Goal: Task Accomplishment & Management: Manage account settings

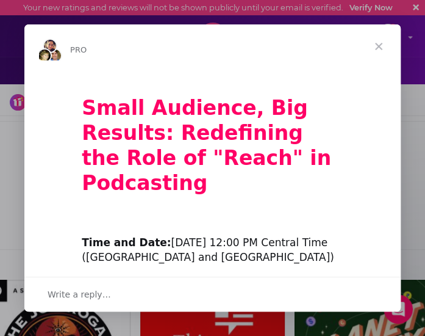
click at [380, 43] on span "Close" at bounding box center [379, 46] width 44 height 44
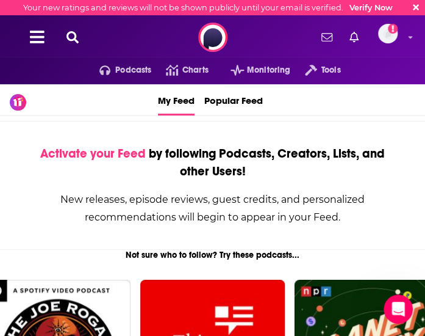
click at [71, 29] on div "Podcasts Charts Monitoring Tools For Business For Podcasters More Email not ver…" at bounding box center [212, 37] width 425 height 44
click at [71, 34] on icon at bounding box center [73, 37] width 12 height 12
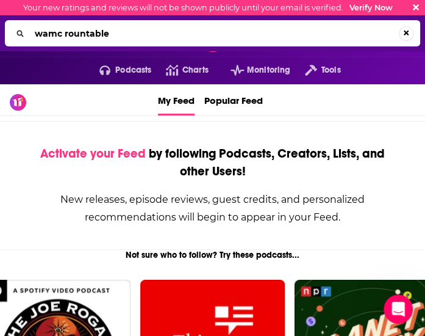
type input "wamc rountable"
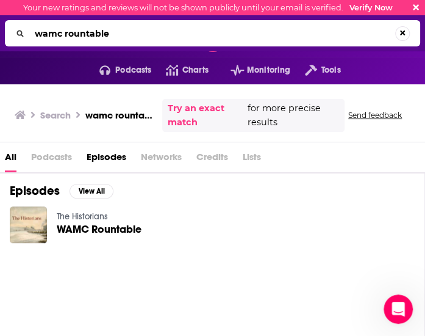
click at [81, 222] on div "The Historians WAMC Rountable" at bounding box center [99, 225] width 85 height 38
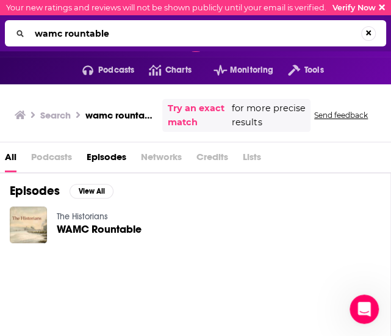
click at [88, 225] on span "WAMC Rountable" at bounding box center [99, 229] width 85 height 10
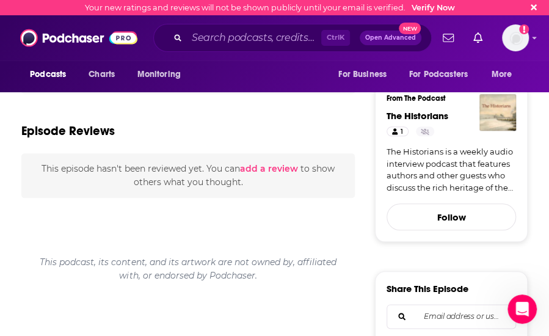
scroll to position [287, 0]
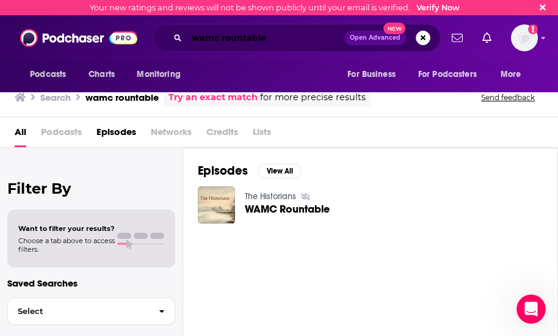
click at [215, 38] on input "wamc rountable" at bounding box center [265, 38] width 157 height 20
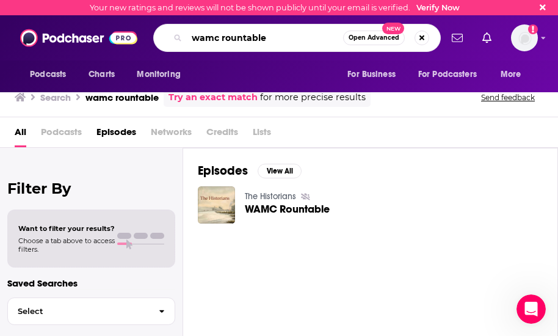
click at [215, 38] on input "wamc rountable" at bounding box center [265, 38] width 156 height 20
type input "l"
type input "on the media"
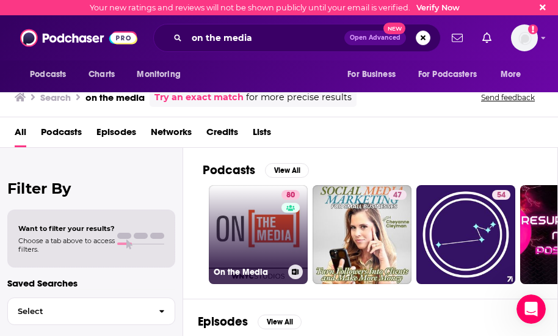
click at [254, 233] on link "80 On the Media" at bounding box center [258, 234] width 99 height 99
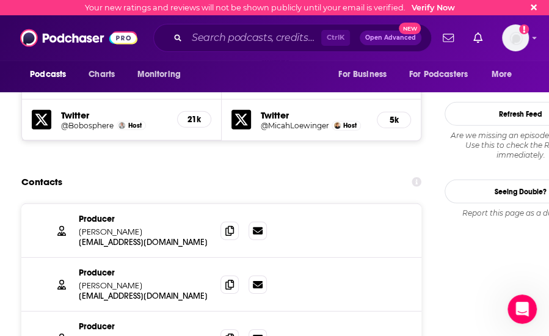
scroll to position [1202, 0]
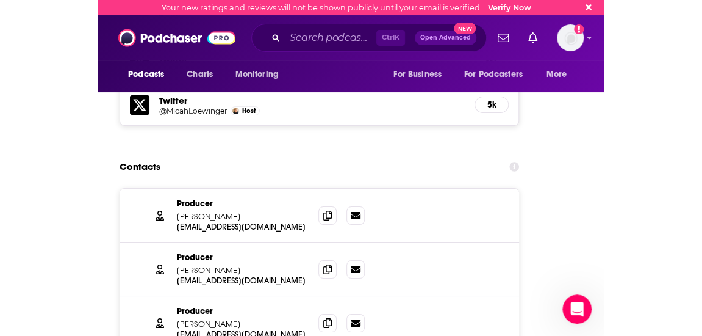
scroll to position [1241, 0]
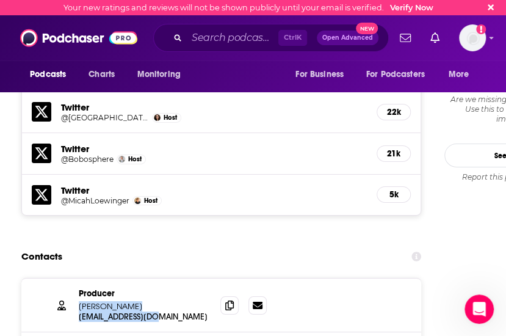
drag, startPoint x: 164, startPoint y: 251, endPoint x: 78, endPoint y: 241, distance: 86.0
click at [79, 288] on div "Producer [PERSON_NAME] [EMAIL_ADDRESS][DOMAIN_NAME] [EMAIL_ADDRESS][DOMAIN_NAME]" at bounding box center [145, 305] width 132 height 34
copy div "[PERSON_NAME] [EMAIL_ADDRESS][DOMAIN_NAME] [EMAIL_ADDRESS][DOMAIN_NAME]"
click at [181, 245] on div "Contacts" at bounding box center [221, 256] width 400 height 23
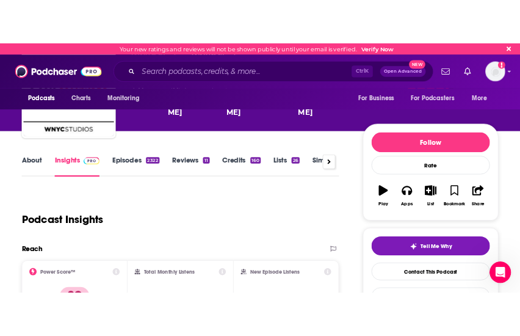
scroll to position [0, 0]
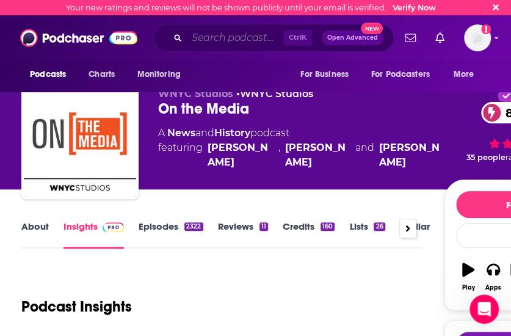
click at [237, 35] on input "Search podcasts, credits, & more..." at bounding box center [235, 38] width 96 height 20
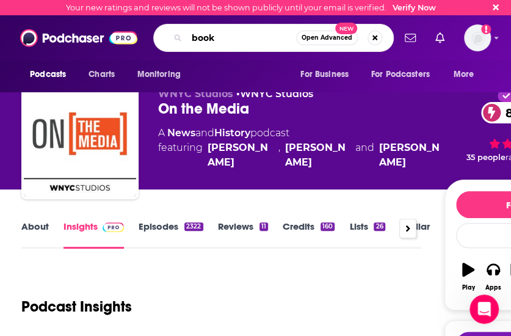
type input "book"
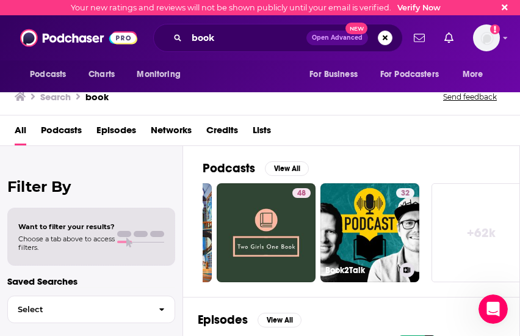
scroll to position [0, 630]
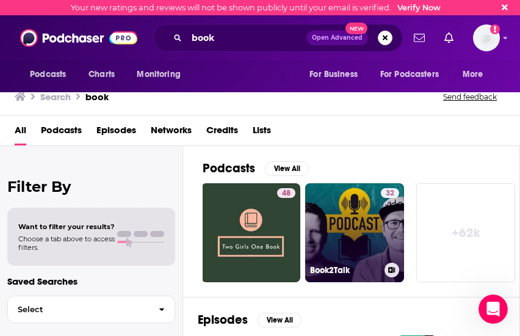
click at [353, 224] on link "32 Book2Talk" at bounding box center [354, 232] width 99 height 99
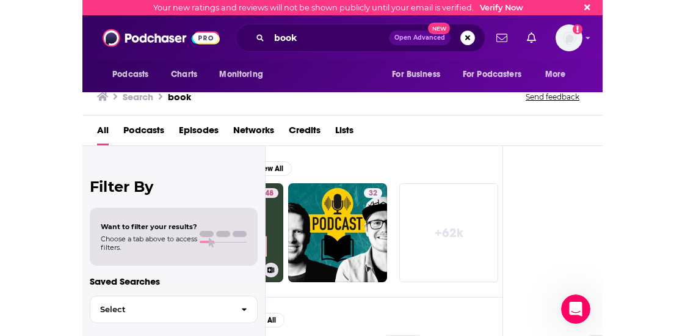
scroll to position [0, 101]
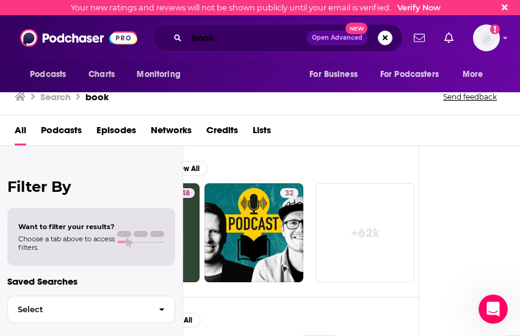
click at [205, 42] on input "book" at bounding box center [247, 38] width 120 height 20
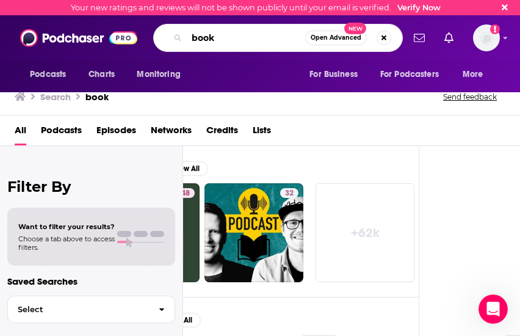
click at [205, 42] on input "book" at bounding box center [246, 38] width 118 height 20
type input "words"
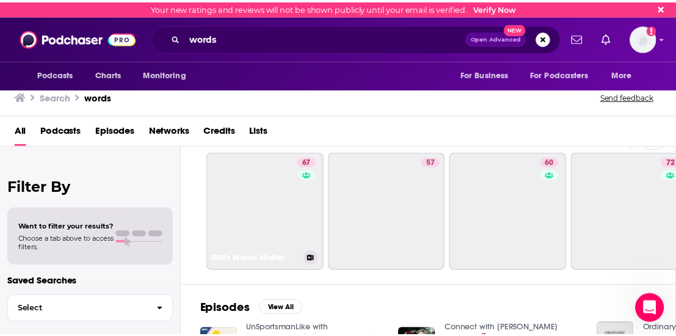
scroll to position [95, 0]
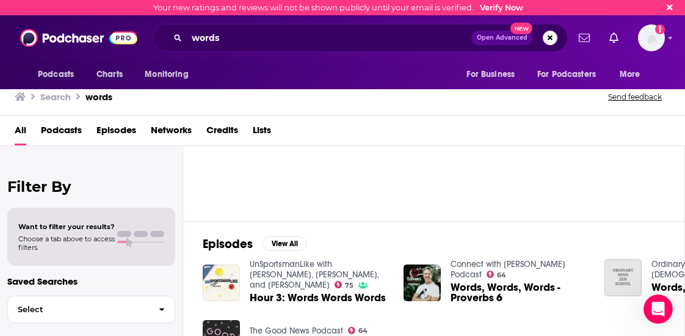
click at [228, 269] on img "Hour 3: Words Words Words" at bounding box center [221, 282] width 37 height 37
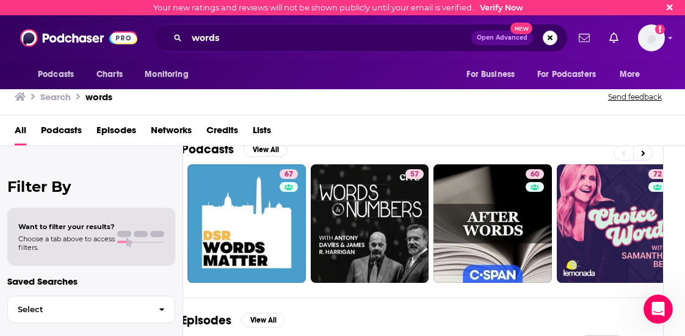
scroll to position [19, 22]
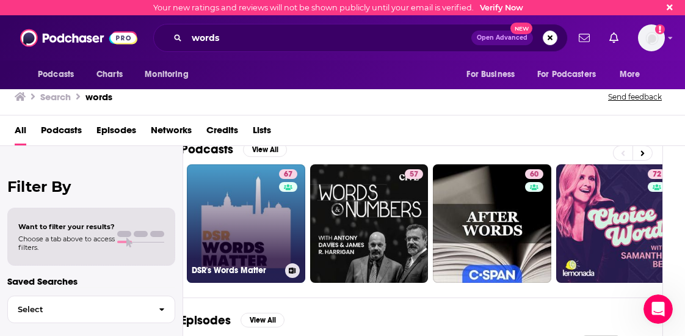
click at [253, 214] on link "67 DSR's Words Matter" at bounding box center [246, 223] width 118 height 118
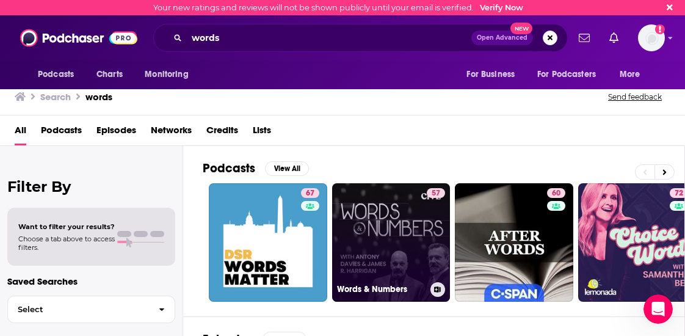
click at [413, 220] on link "57 Words & Numbers" at bounding box center [391, 242] width 118 height 118
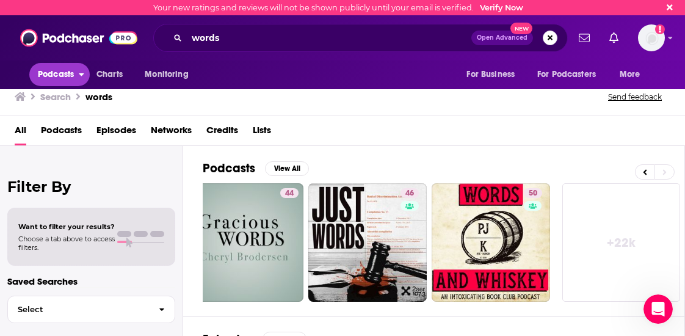
click at [54, 70] on span "Podcasts" at bounding box center [56, 74] width 36 height 17
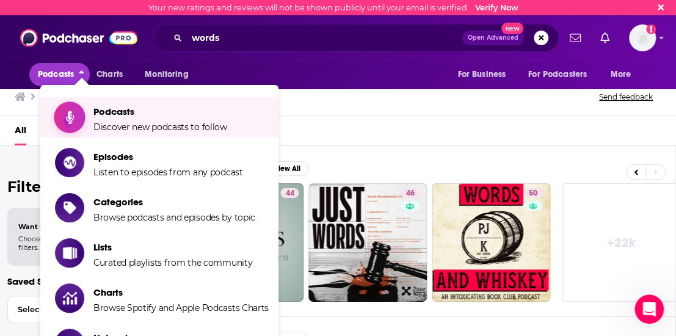
click at [181, 113] on span "Podcasts" at bounding box center [160, 112] width 134 height 12
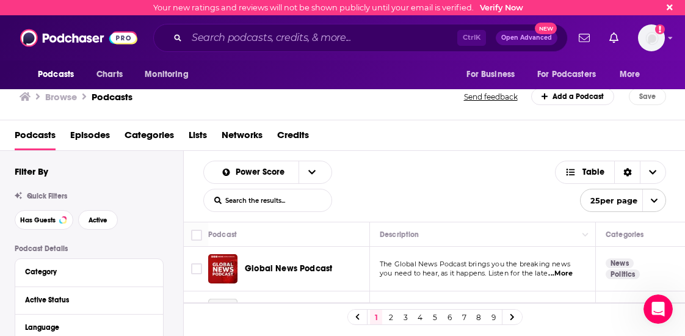
click at [403, 196] on div "Power Score List Search Input Search the results... Table" at bounding box center [379, 185] width 352 height 51
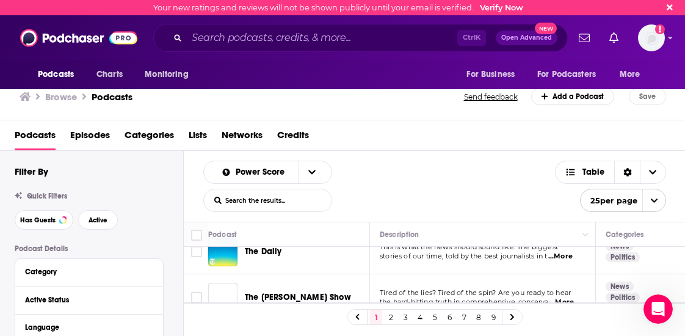
scroll to position [265, 0]
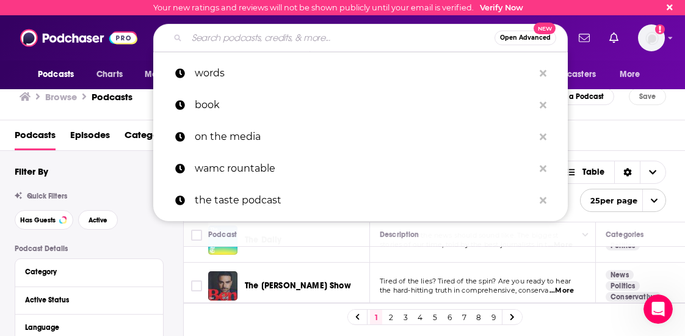
click at [255, 35] on input "Search podcasts, credits, & more..." at bounding box center [341, 38] width 308 height 20
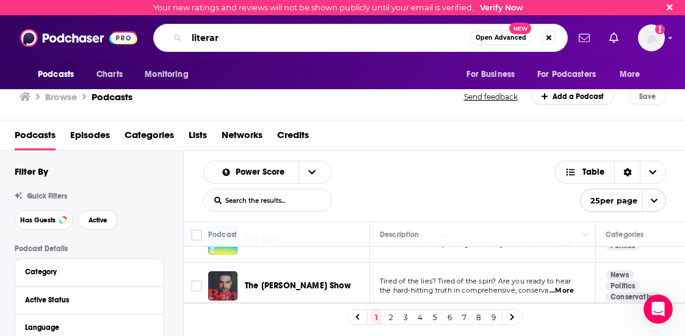
type input "literary"
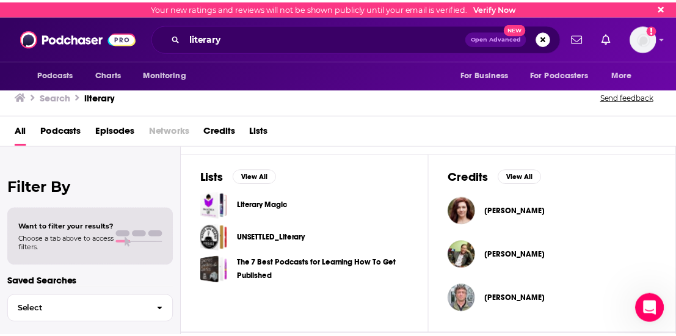
scroll to position [389, 0]
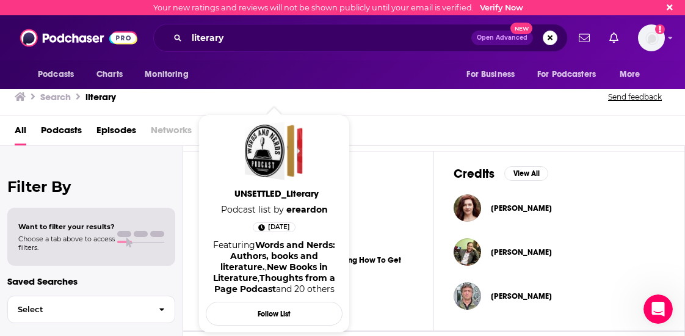
click at [378, 236] on div "UNSETTLED_Literary" at bounding box center [308, 234] width 211 height 27
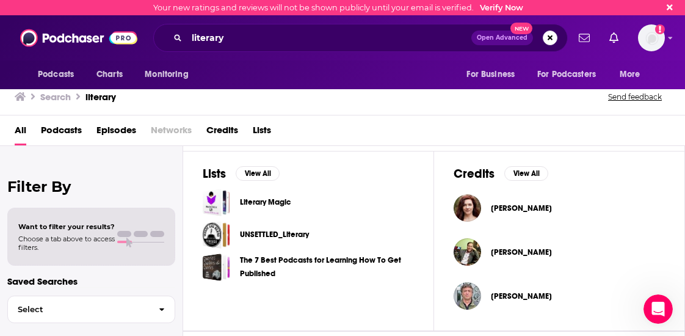
click at [266, 239] on div "Your new ratings and reviews will not be shown publicly until your email is ver…" at bounding box center [342, 168] width 685 height 336
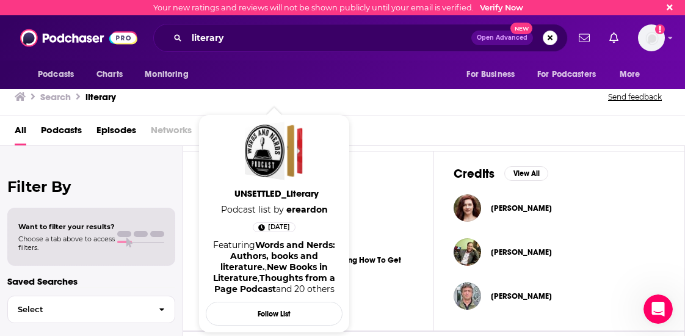
click at [398, 246] on div "Literary Magic UNSETTLED_Literary The 7 Best Podcasts for Learning How To Get P…" at bounding box center [308, 235] width 211 height 92
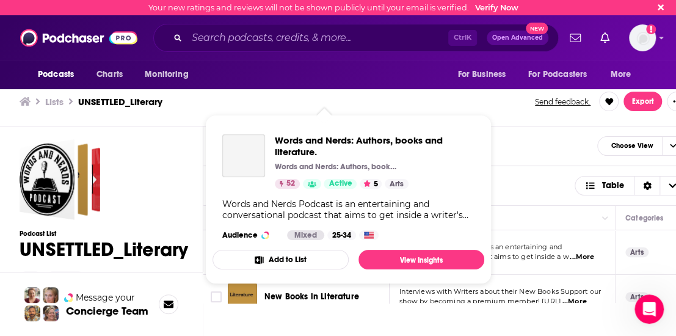
scroll to position [4, 0]
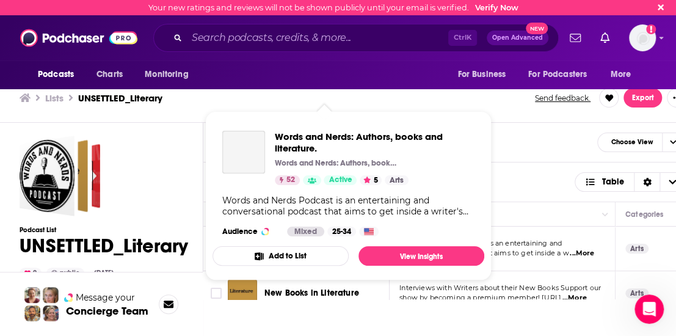
click at [325, 243] on div "Your new ratings and reviews will not be shown publicly until your email is ver…" at bounding box center [338, 165] width 676 height 339
click at [290, 254] on button "Add to List" at bounding box center [280, 256] width 136 height 20
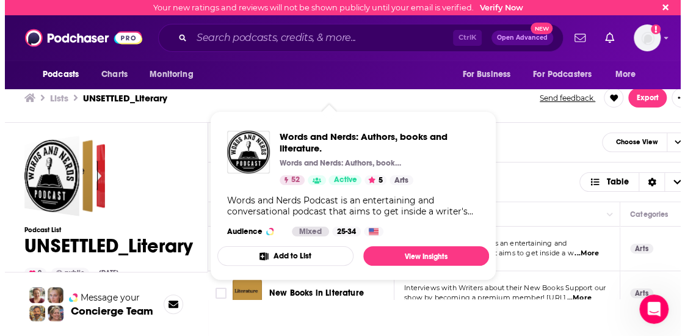
scroll to position [0, 0]
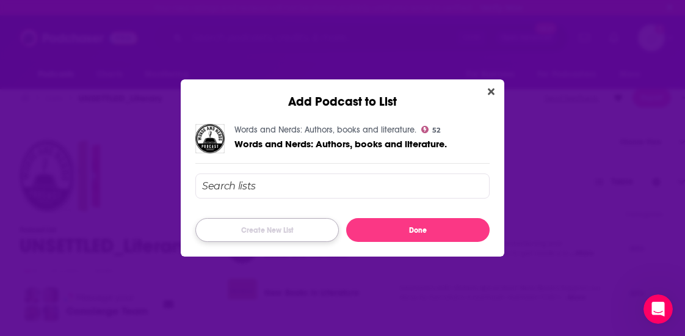
click at [250, 222] on button "Create New List" at bounding box center [266, 230] width 143 height 24
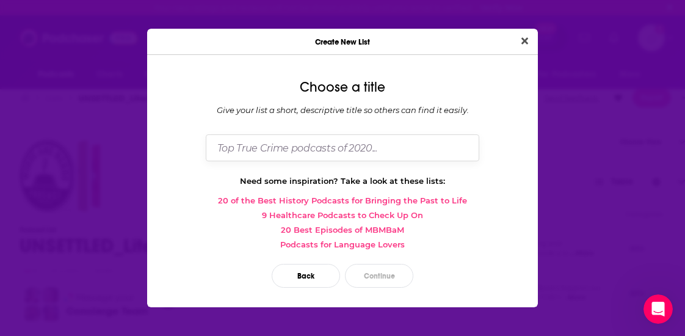
click at [261, 156] on input "Dialog" at bounding box center [342, 147] width 273 height 26
type input "[PERSON_NAME] Significa"
click at [384, 280] on button "Continue" at bounding box center [379, 276] width 68 height 24
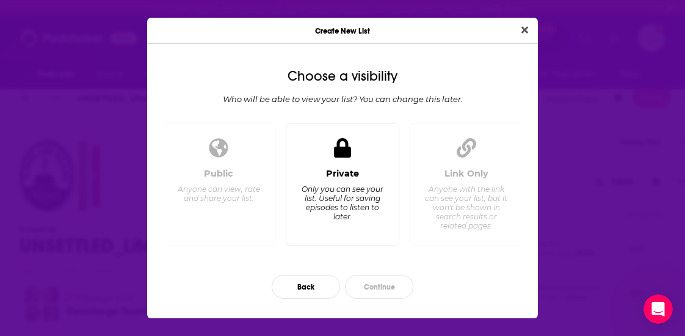
click at [362, 206] on div "Only you can see your list. Useful for saving episodes to listen to later." at bounding box center [342, 202] width 84 height 37
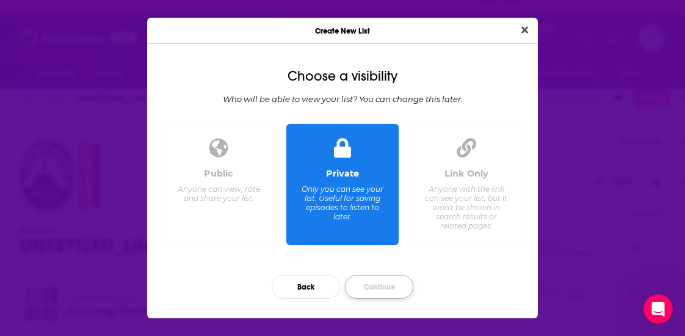
click at [389, 292] on button "Continue" at bounding box center [379, 287] width 68 height 24
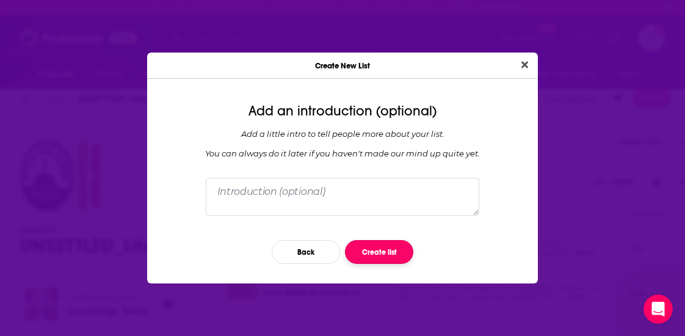
click at [383, 253] on button "Create list" at bounding box center [379, 252] width 68 height 24
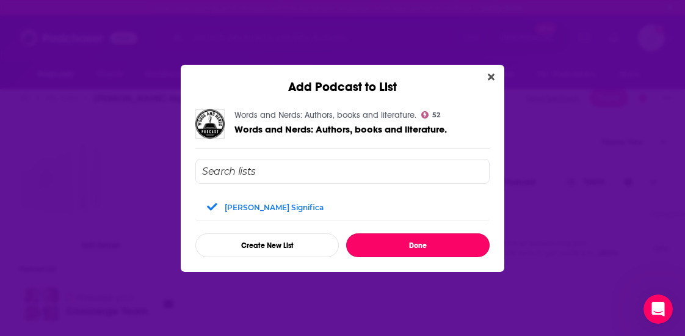
click at [383, 253] on button "Done" at bounding box center [417, 245] width 143 height 24
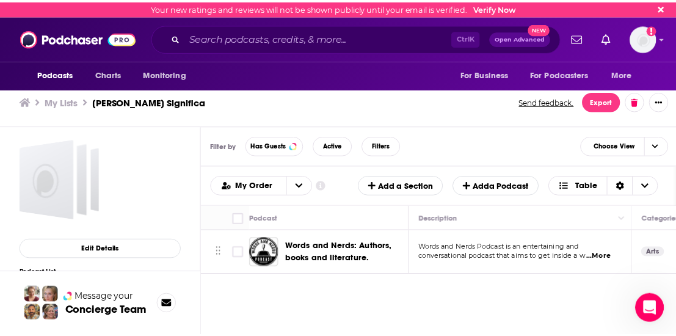
scroll to position [4, 0]
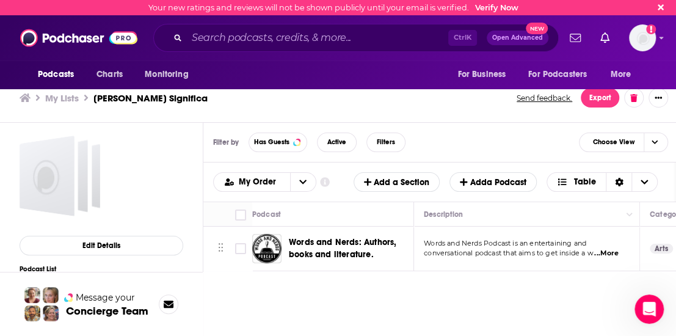
click at [355, 248] on span "Words and Nerds: Authors, books and literature." at bounding box center [342, 248] width 107 height 23
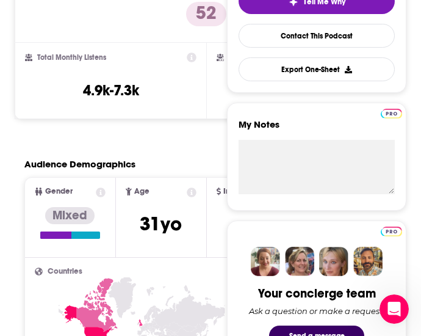
scroll to position [270, 0]
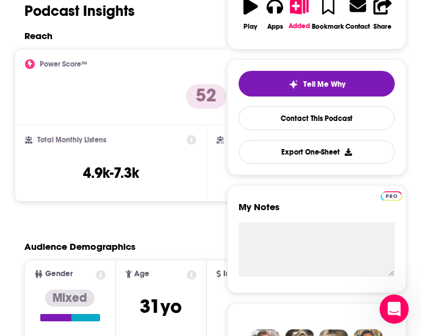
click at [120, 123] on div "Power Score™ 52" at bounding box center [207, 87] width 384 height 77
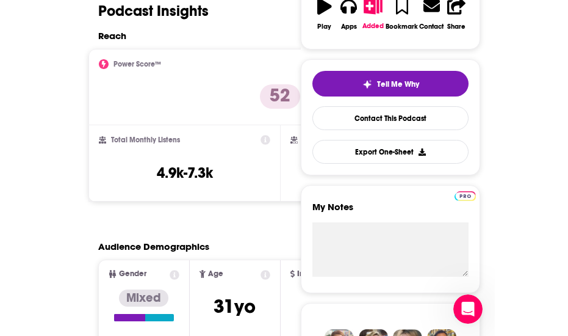
scroll to position [0, 0]
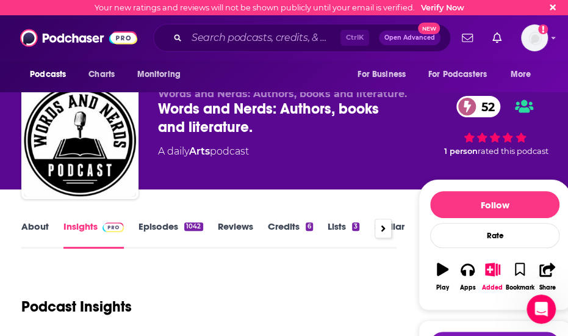
click at [183, 298] on div "Podcast Insights" at bounding box center [204, 299] width 366 height 62
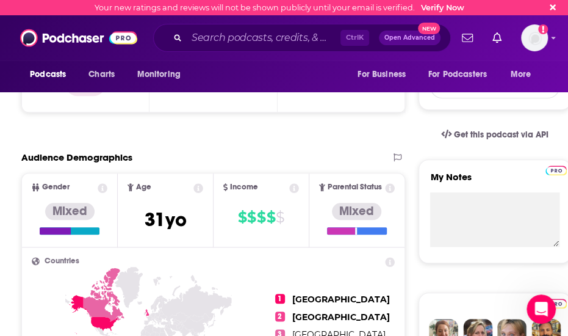
scroll to position [325, 0]
